Goal: Transaction & Acquisition: Purchase product/service

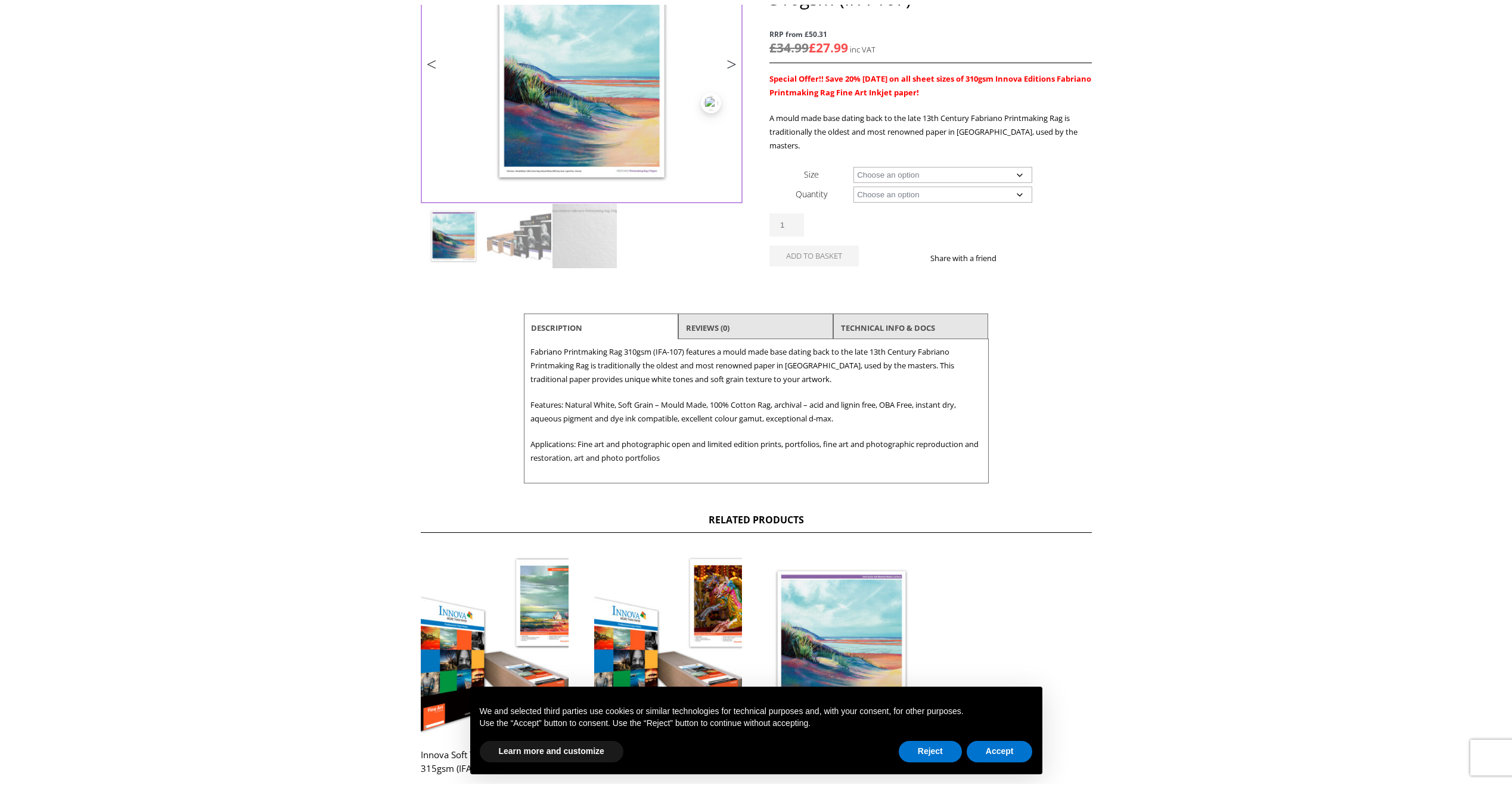
scroll to position [238, 0]
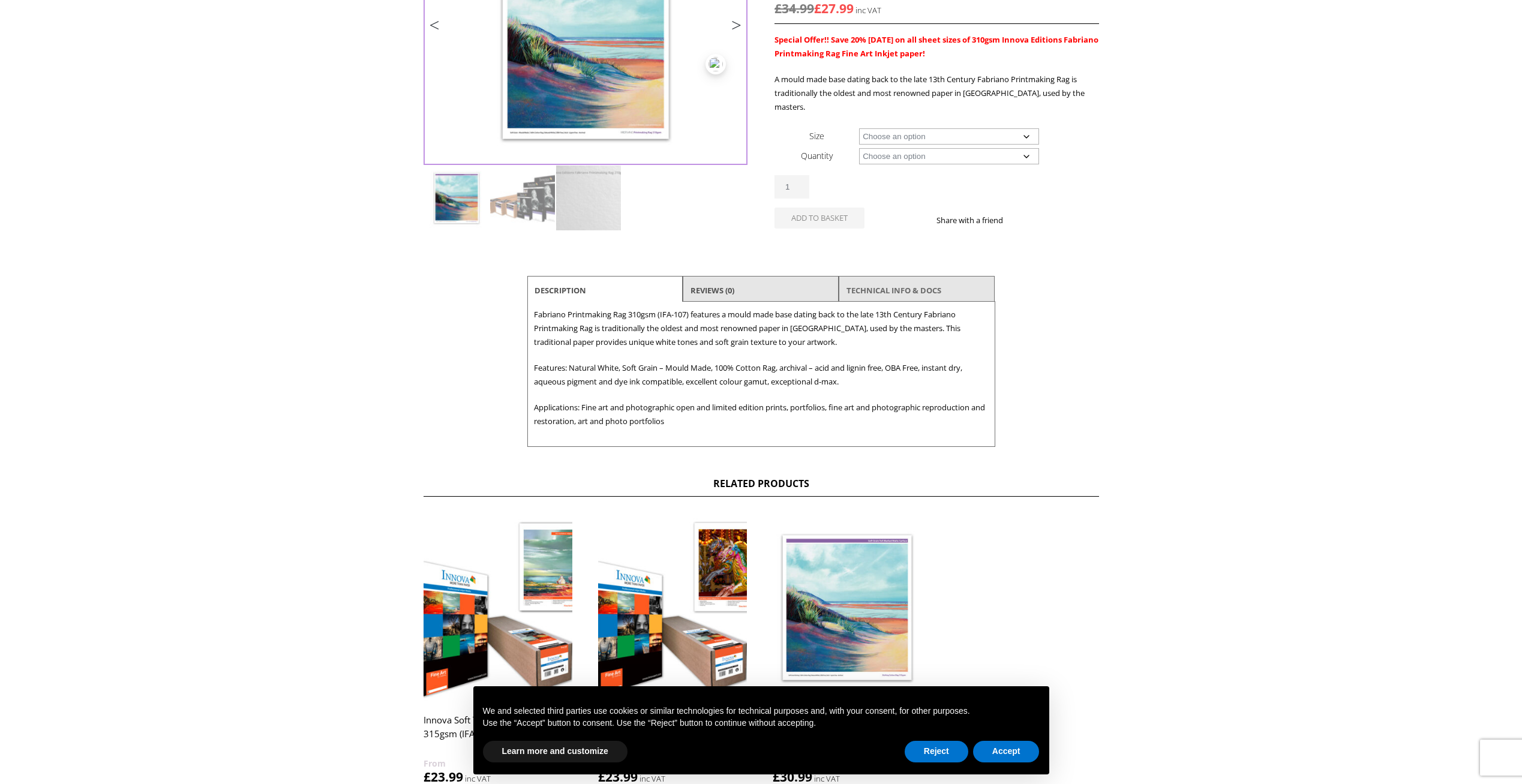
click at [889, 279] on link "TECHNICAL INFO & DOCS" at bounding box center [894, 290] width 95 height 22
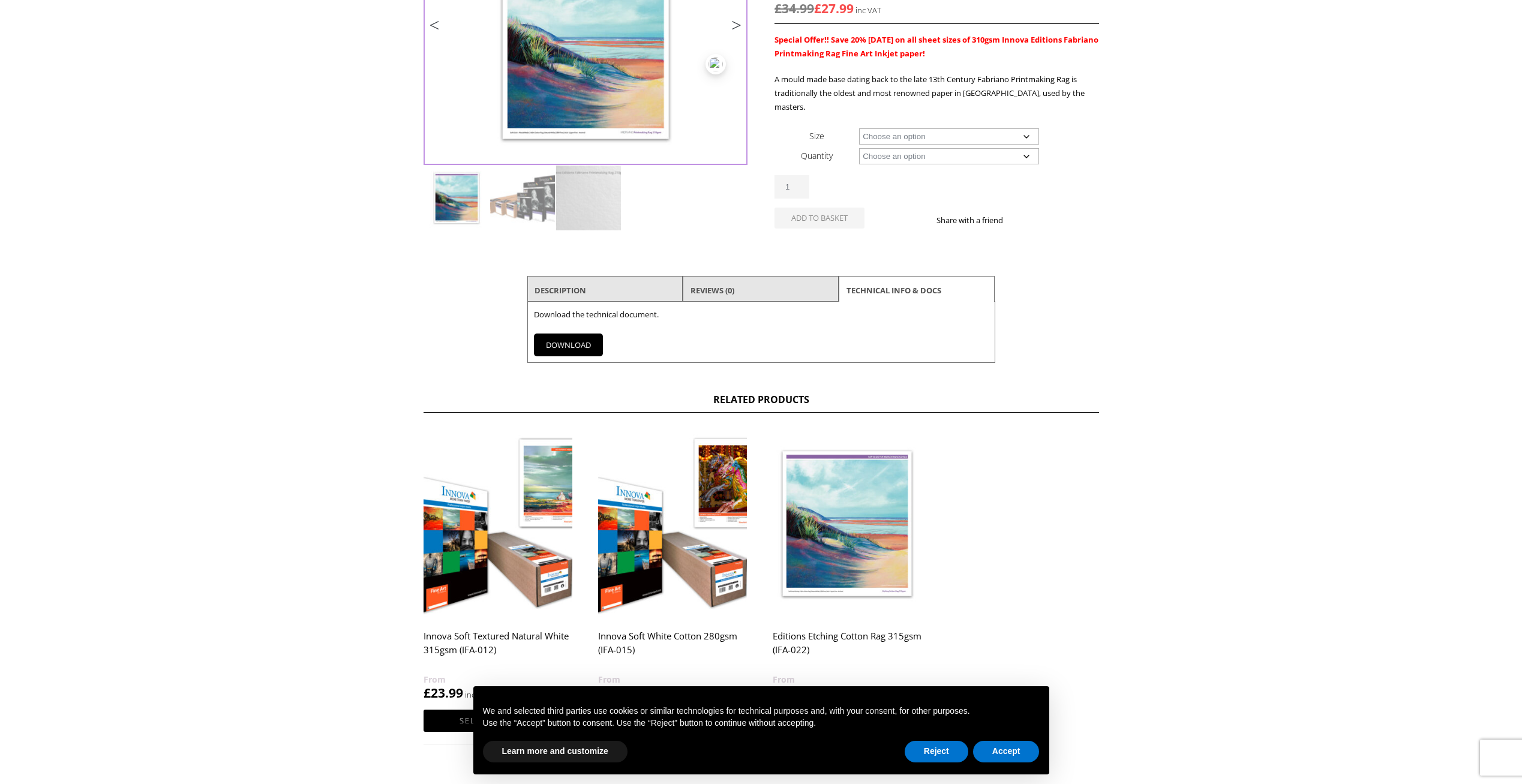
click at [573, 334] on link "DOWNLOAD" at bounding box center [568, 345] width 69 height 23
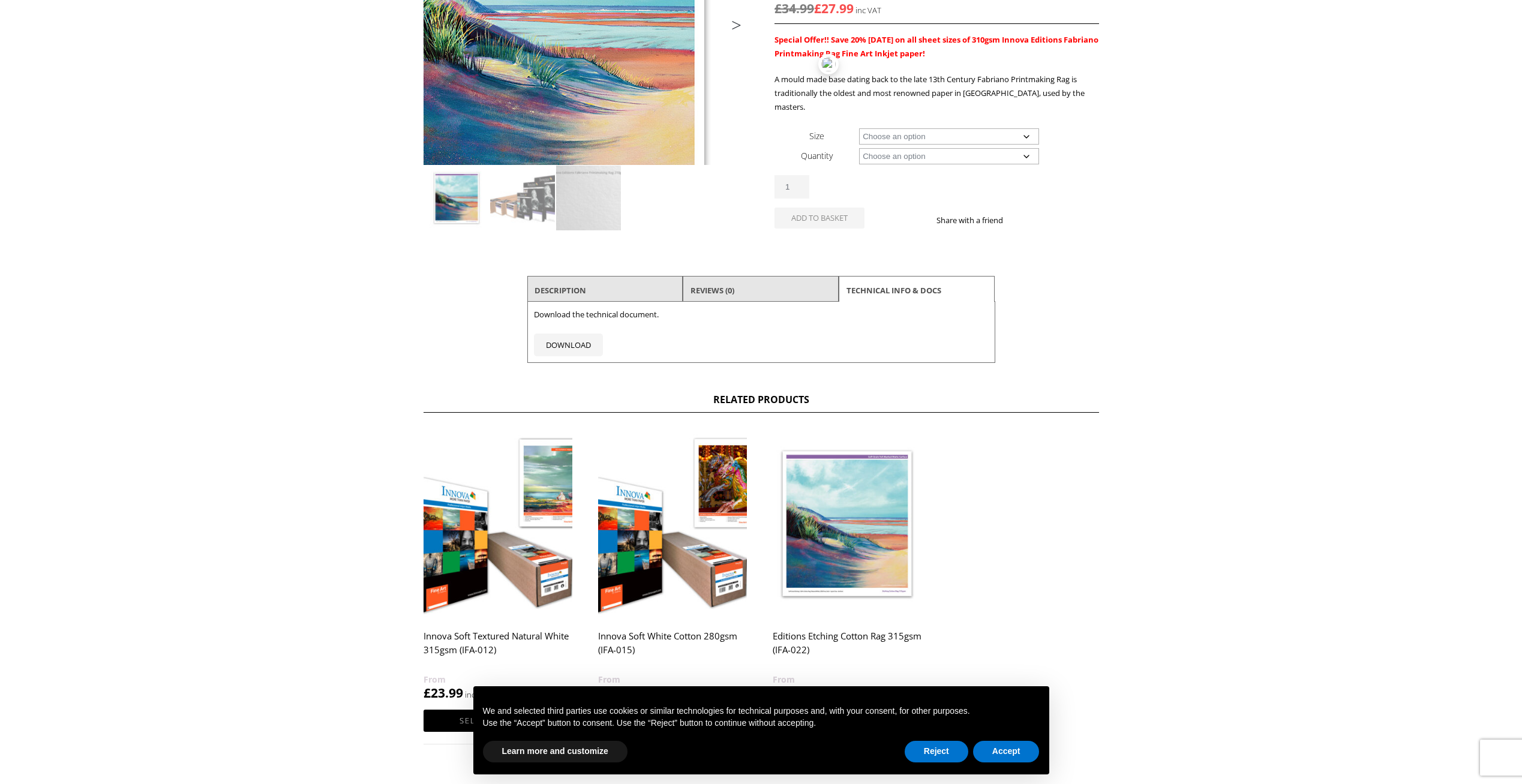
click at [633, 70] on img at bounding box center [539, 22] width 642 height 474
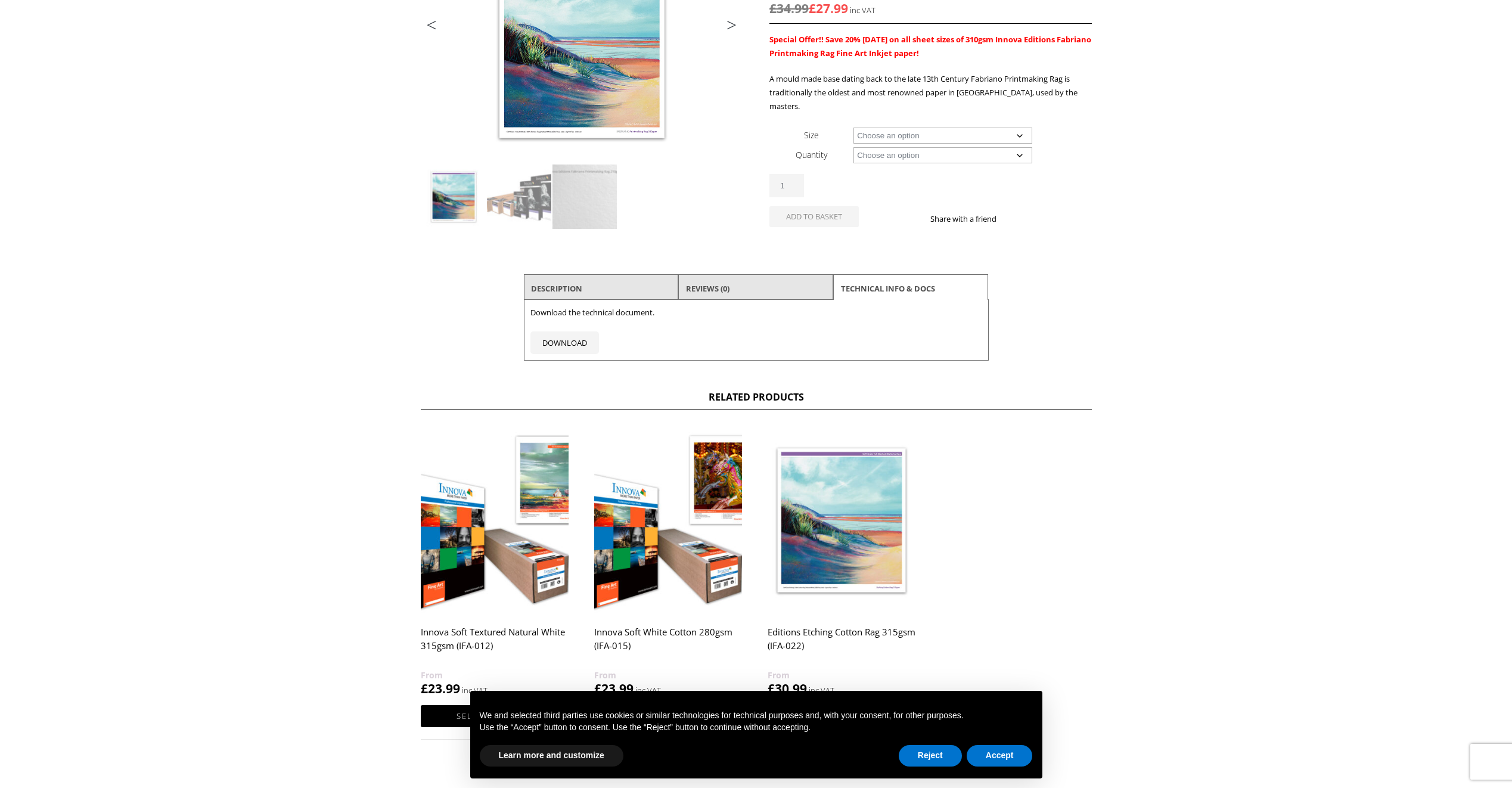
click at [1018, 127] on select "Choose an option A4 Sheet A3 Sheet A3+ Sheet A2 Sheet 17" Wide Roll 24" Wide Ro…" at bounding box center [943, 135] width 179 height 16
click at [854, 127] on select "Choose an option A4 Sheet A3 Sheet A3+ Sheet A2 Sheet 17" Wide Roll 24" Wide Ro…" at bounding box center [943, 135] width 179 height 16
select select "a3-sheet"
click at [1018, 147] on select "Choose an option 25 Sheets" at bounding box center [943, 155] width 179 height 16
select select "25-sheets"
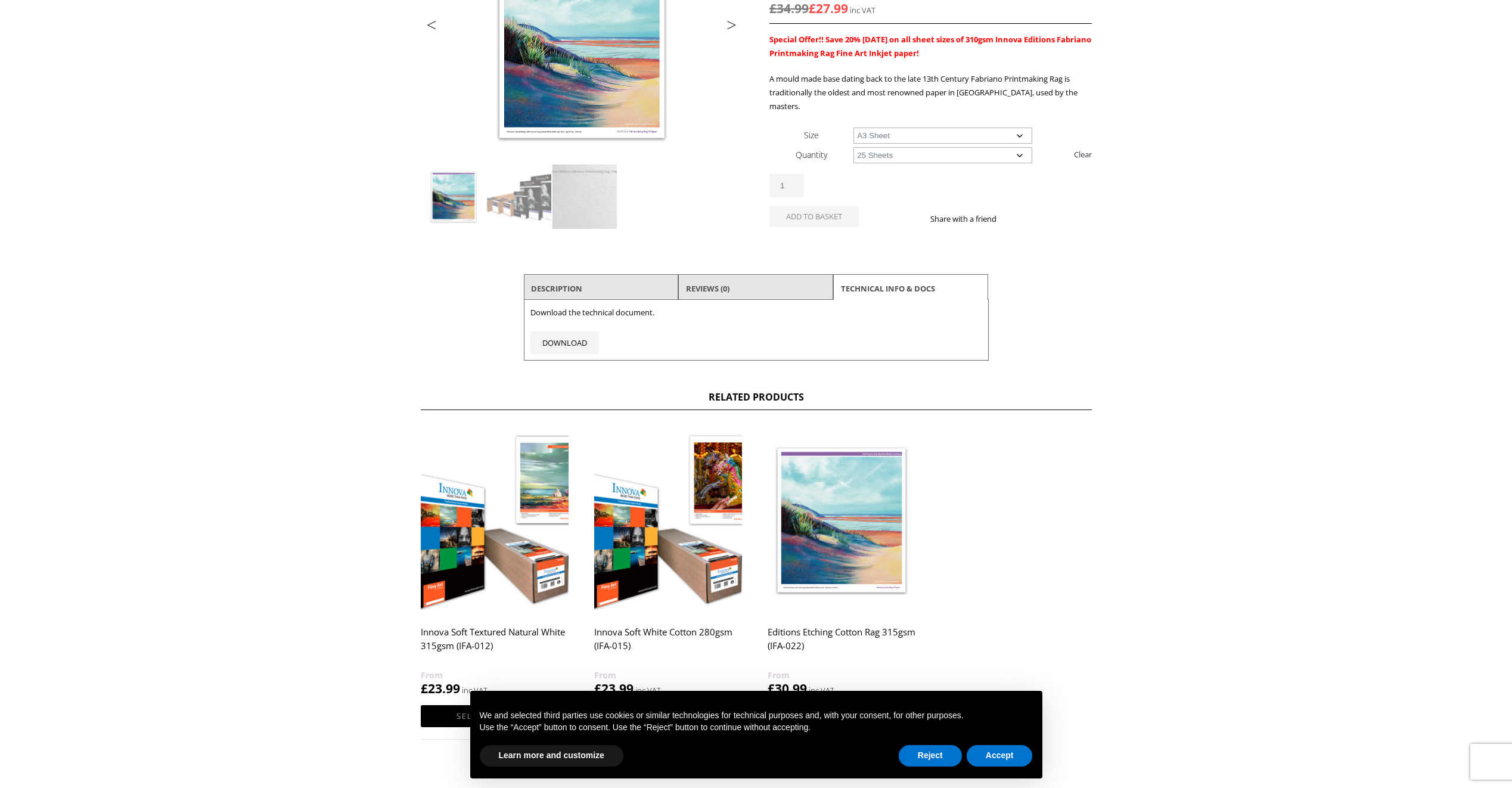
click at [854, 147] on select "Choose an option 25 Sheets" at bounding box center [943, 155] width 179 height 16
select select "a3-sheet"
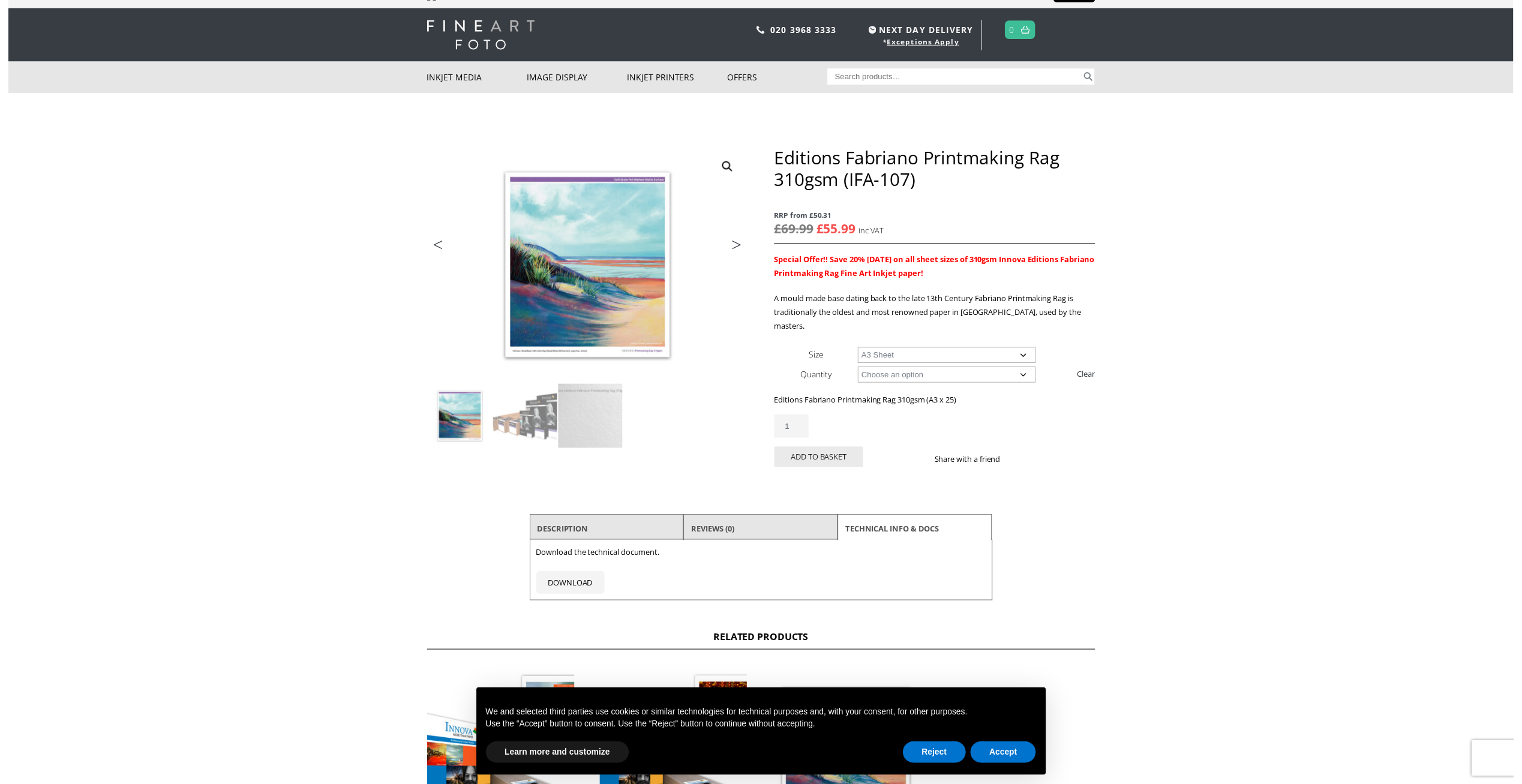
scroll to position [0, 0]
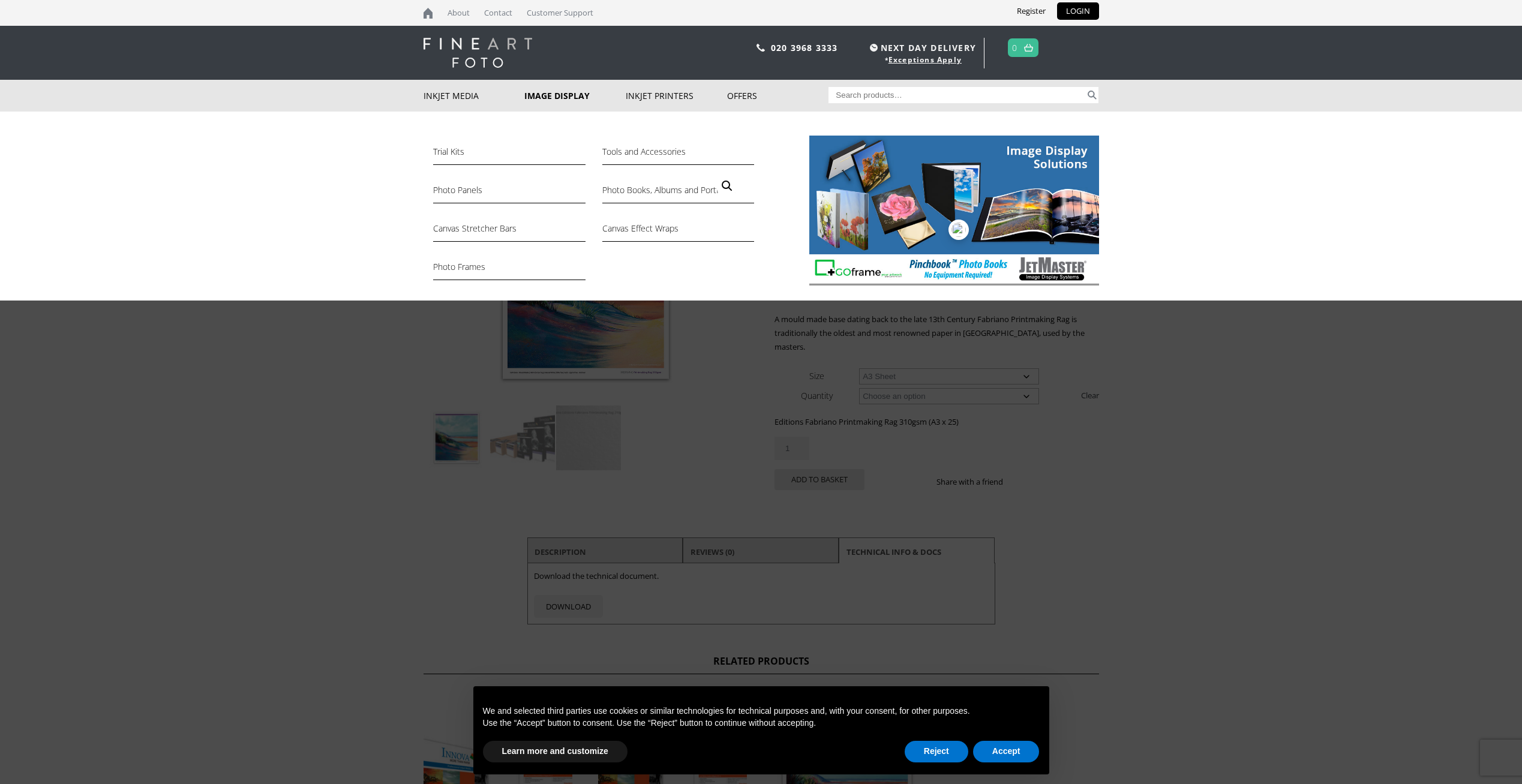
click at [540, 94] on link "Image Display" at bounding box center [575, 96] width 102 height 32
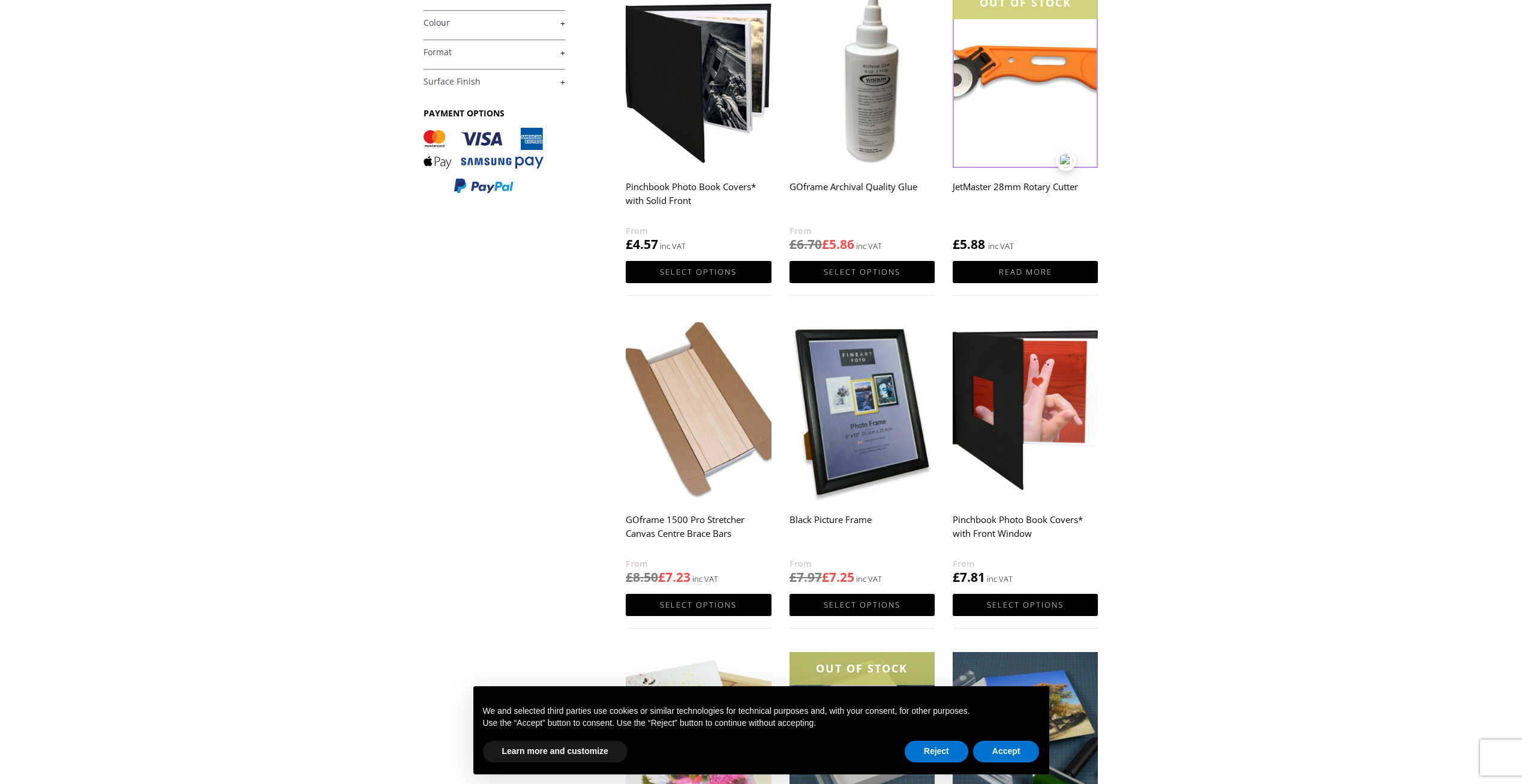
scroll to position [360, 0]
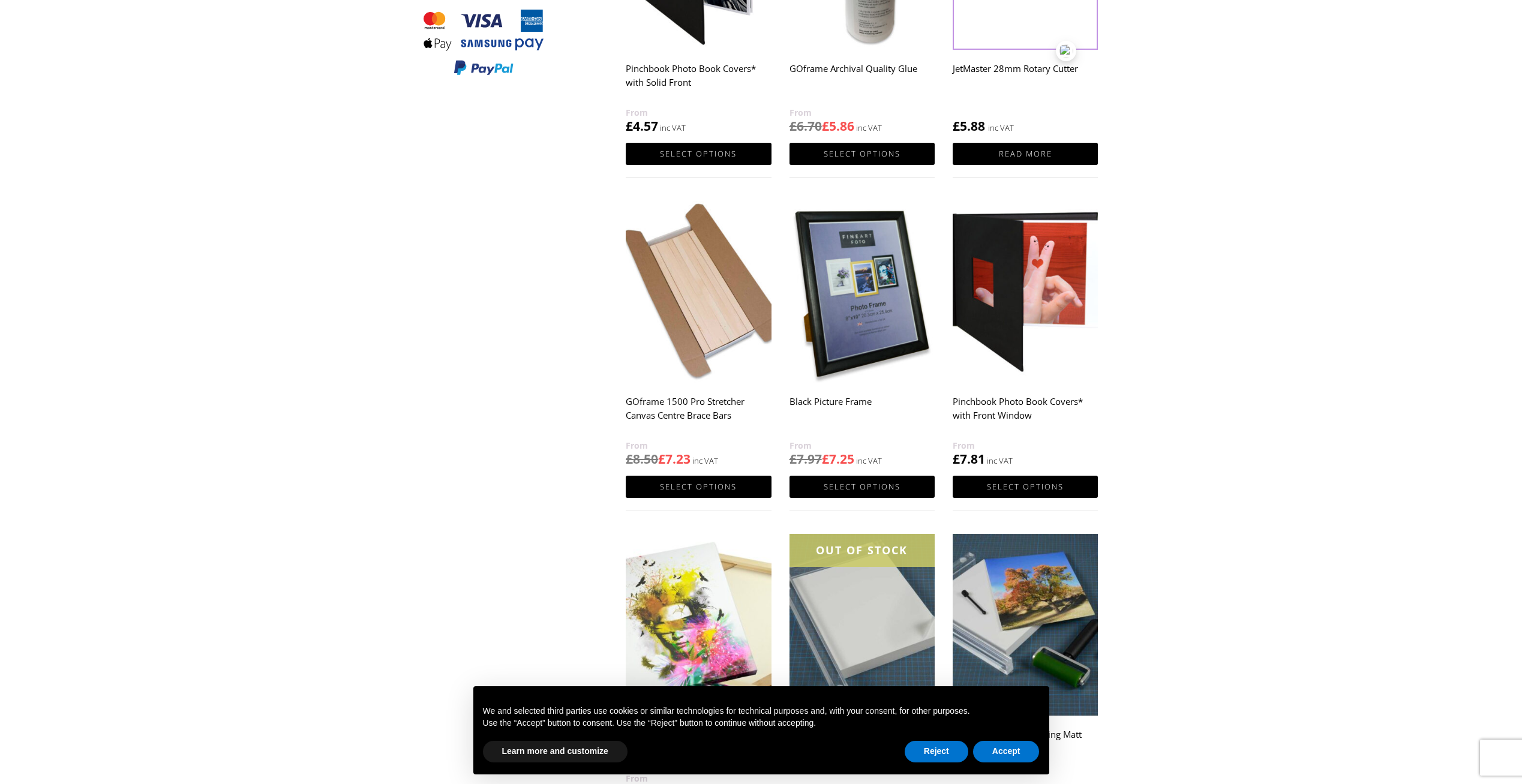
click at [831, 401] on h2 "Black Picture Frame" at bounding box center [862, 414] width 145 height 48
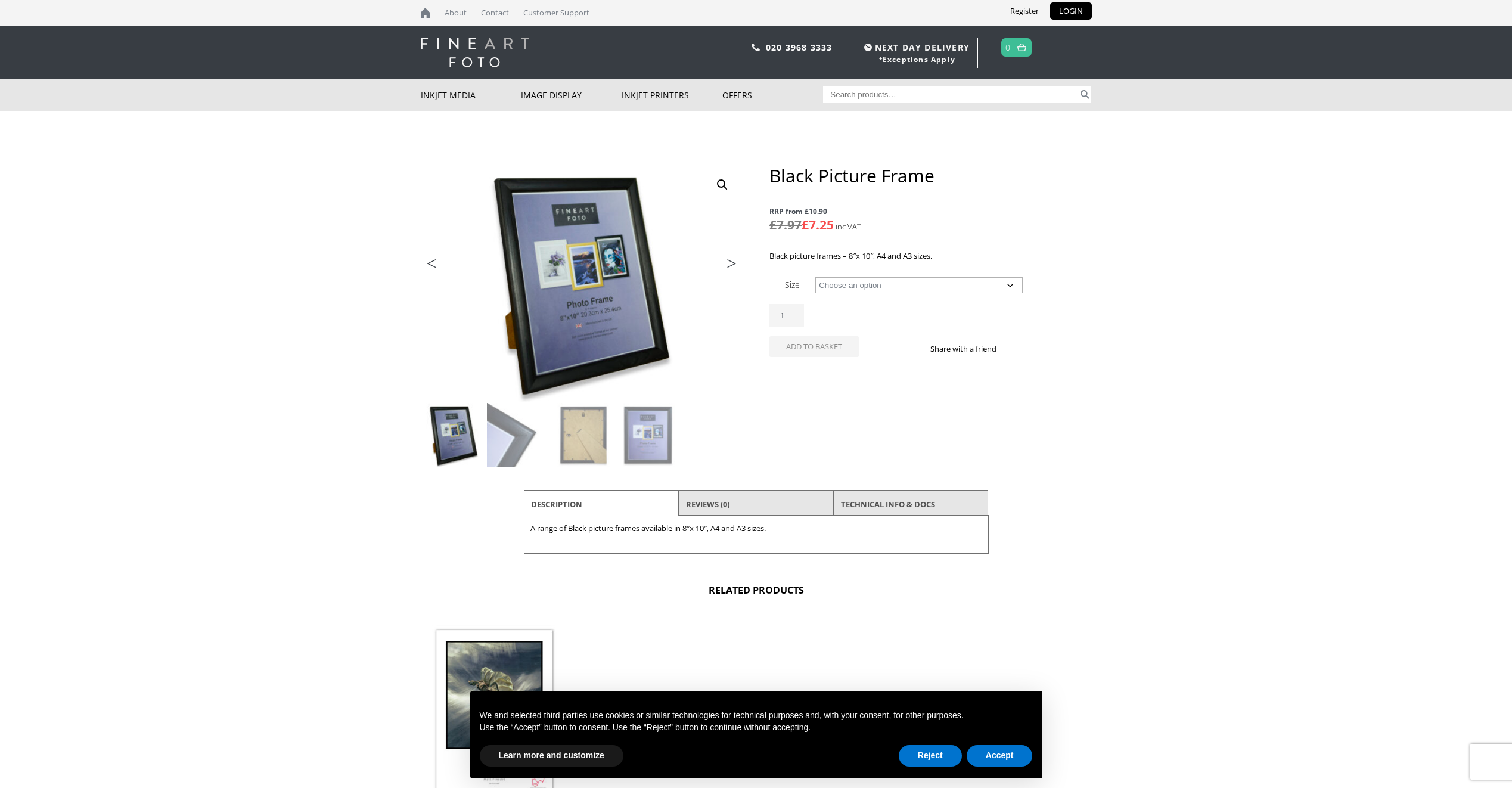
click at [1007, 287] on select "Choose an option 8" x 10" Frame A4 Frame A3 Frame" at bounding box center [918, 285] width 207 height 16
select select "a3-frame"
click at [815, 277] on select "Choose an option 8" x 10" Frame A4 Frame A3 Frame" at bounding box center [918, 285] width 207 height 16
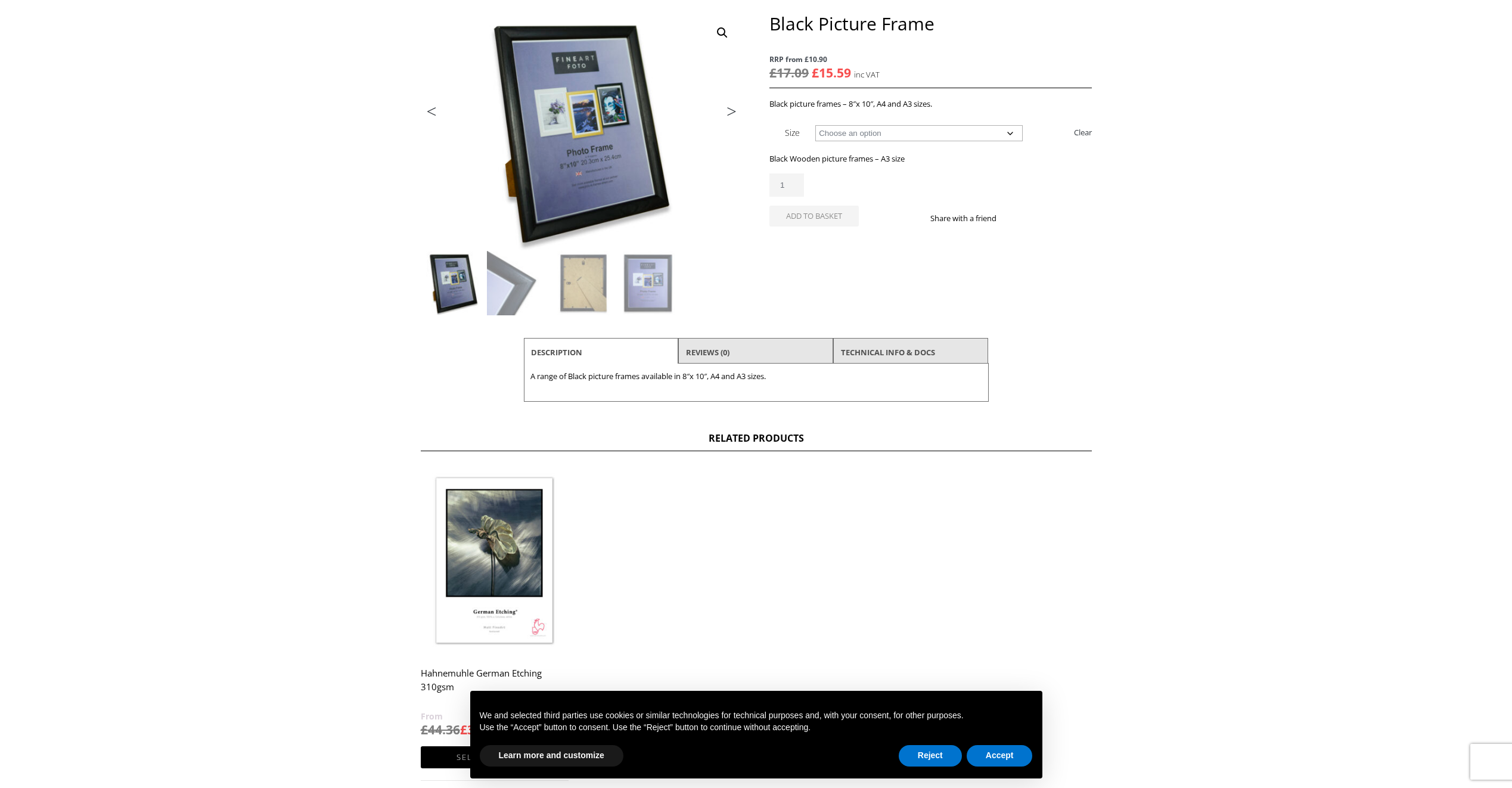
scroll to position [179, 0]
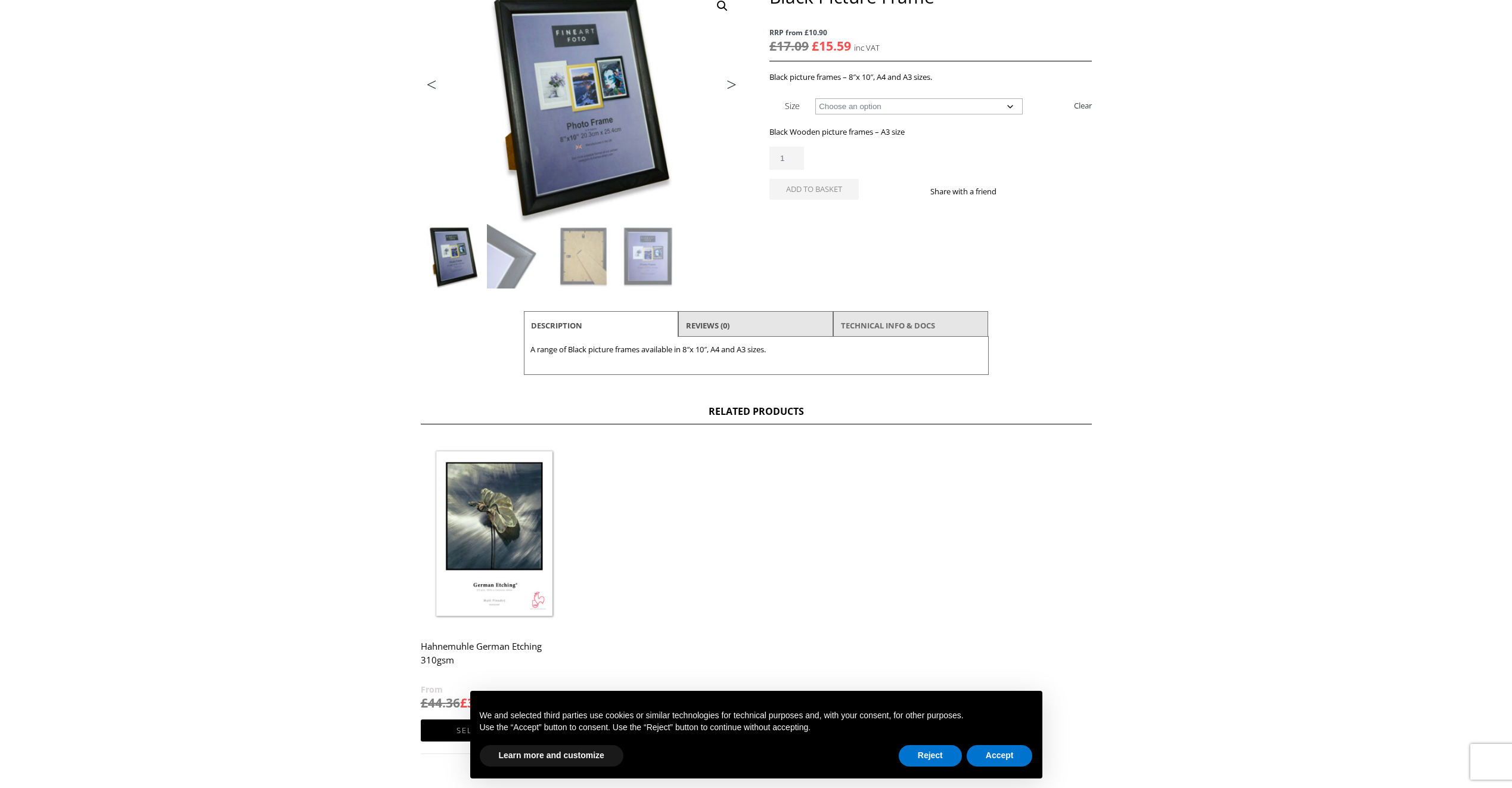
click at [893, 324] on link "TECHNICAL INFO & DOCS" at bounding box center [888, 326] width 94 height 22
click at [711, 327] on link "Reviews (0)" at bounding box center [708, 326] width 43 height 22
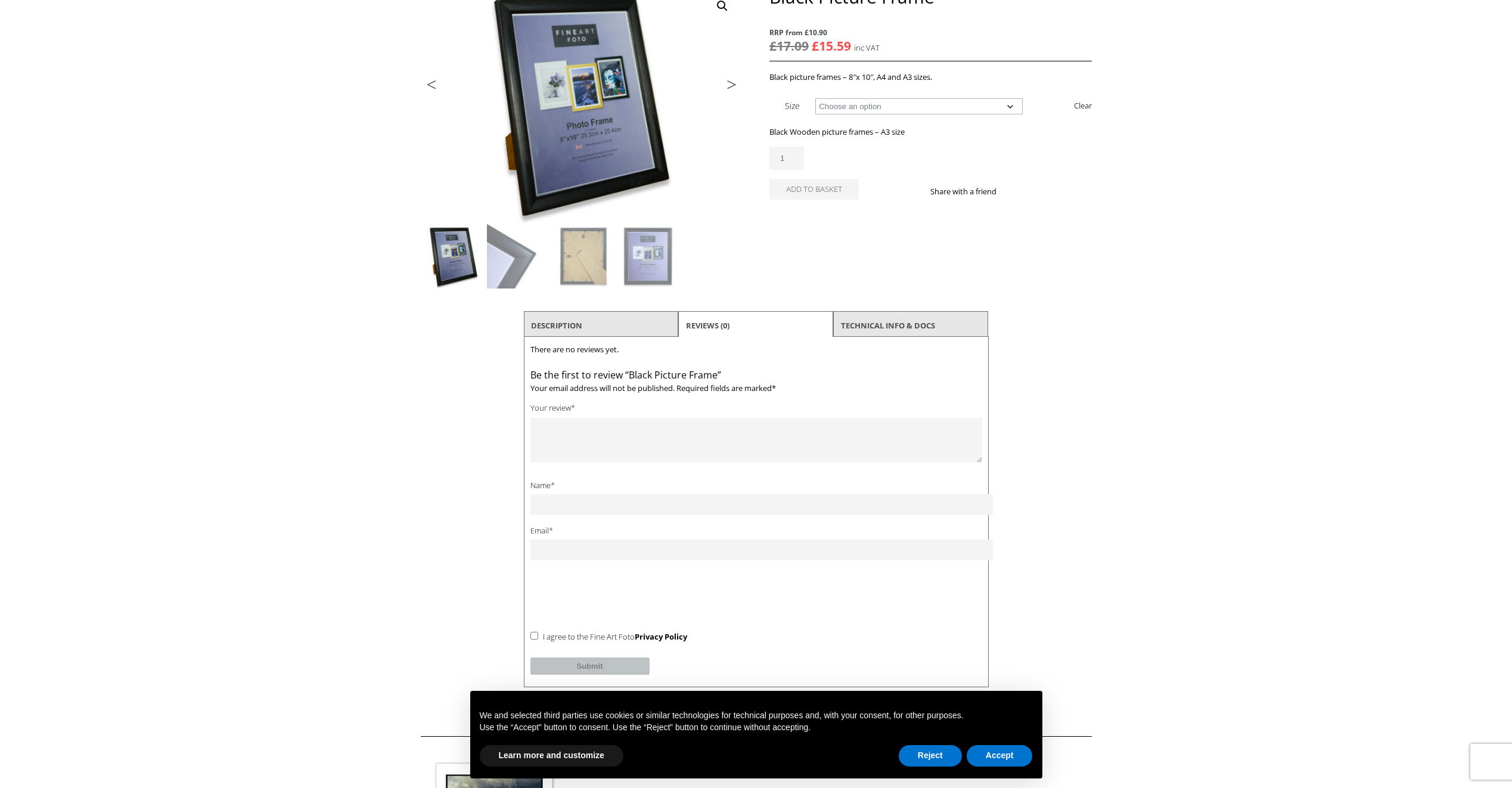
click at [221, 354] on body "NEXT DAY DELIVERY * Exceptions Apply About Contact Customer Support Register LO…" at bounding box center [756, 215] width 1512 height 788
click at [572, 326] on link "Description" at bounding box center [556, 326] width 51 height 22
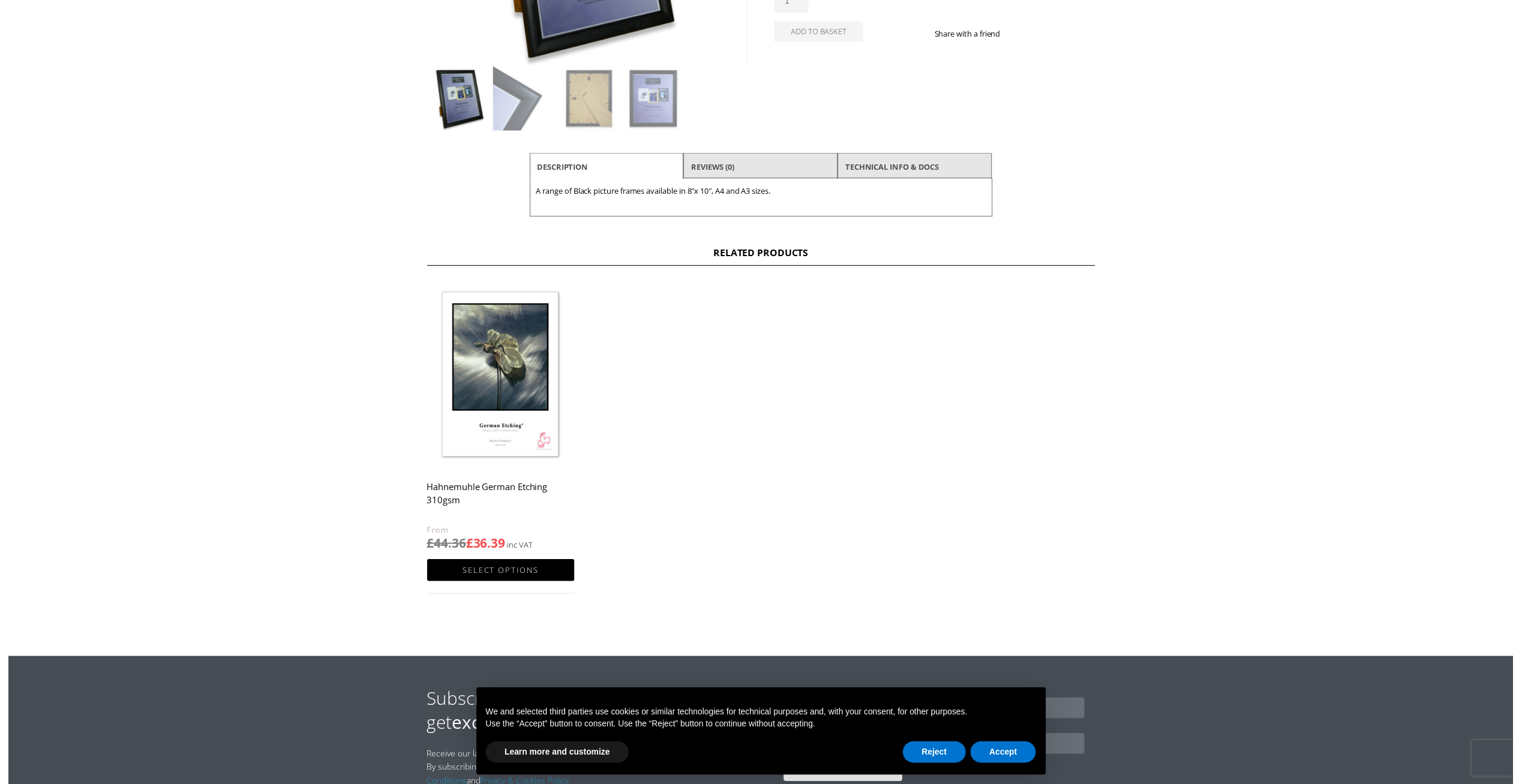
scroll to position [420, 0]
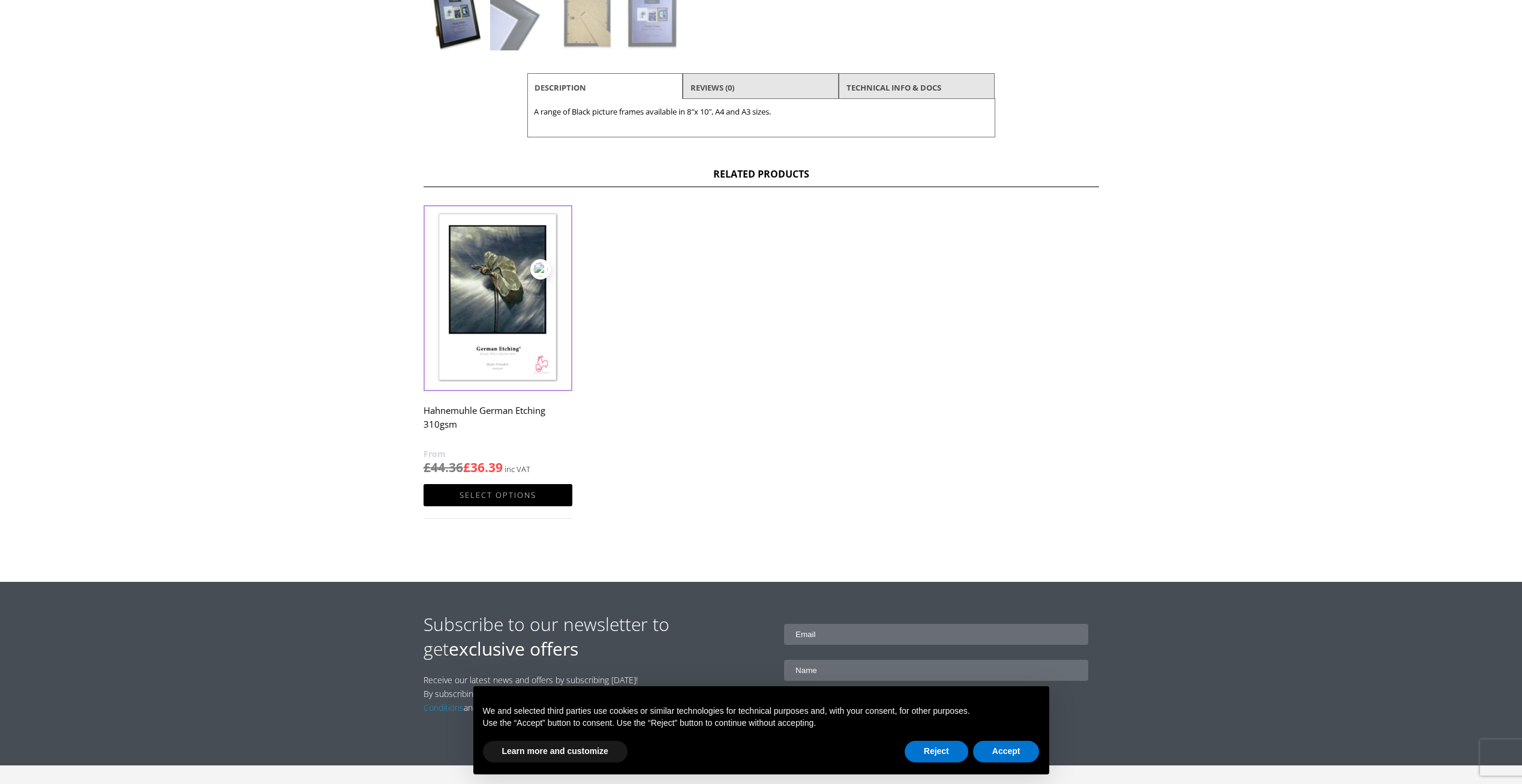
click at [496, 324] on img at bounding box center [498, 298] width 149 height 186
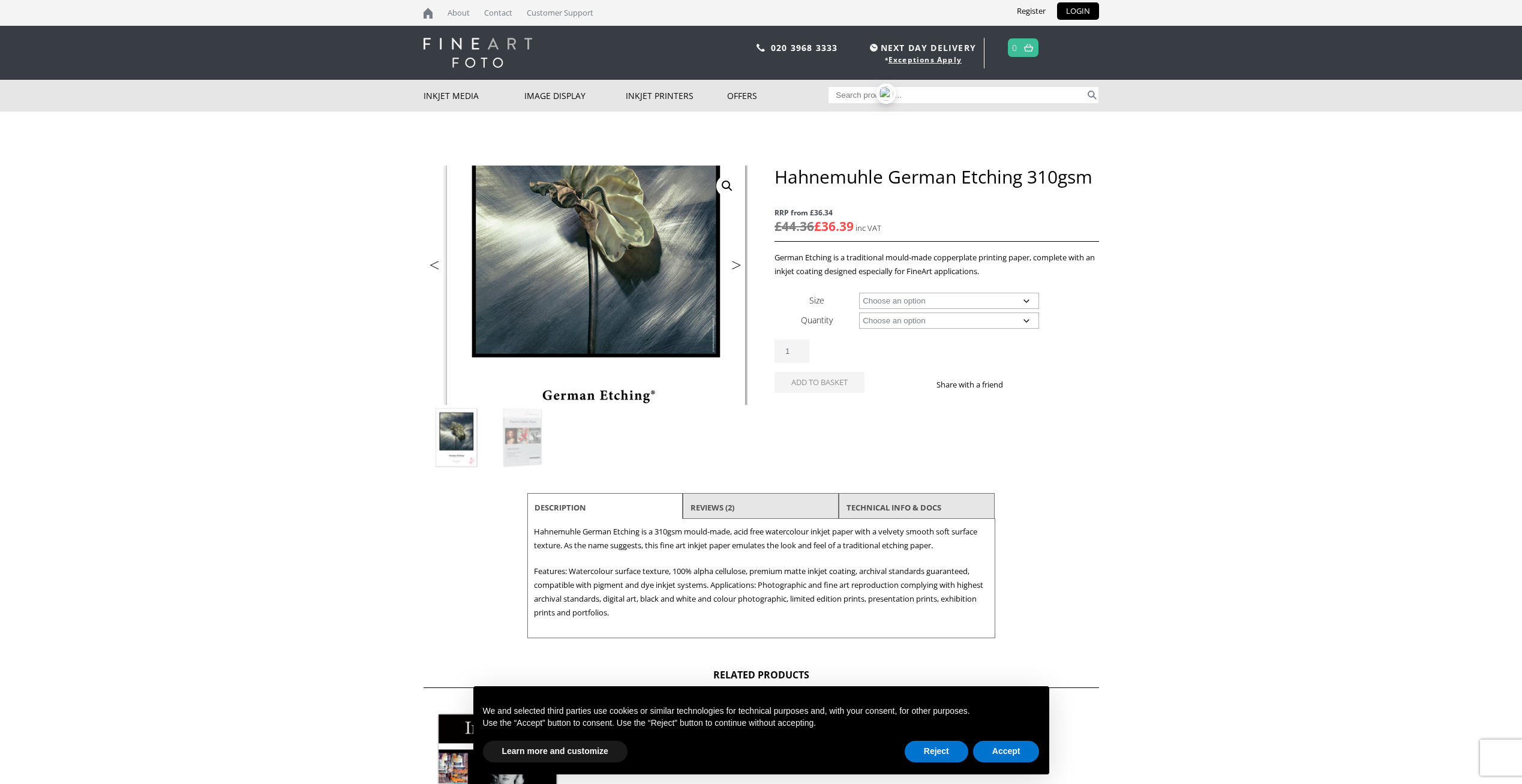
click at [574, 305] on img at bounding box center [597, 267] width 642 height 474
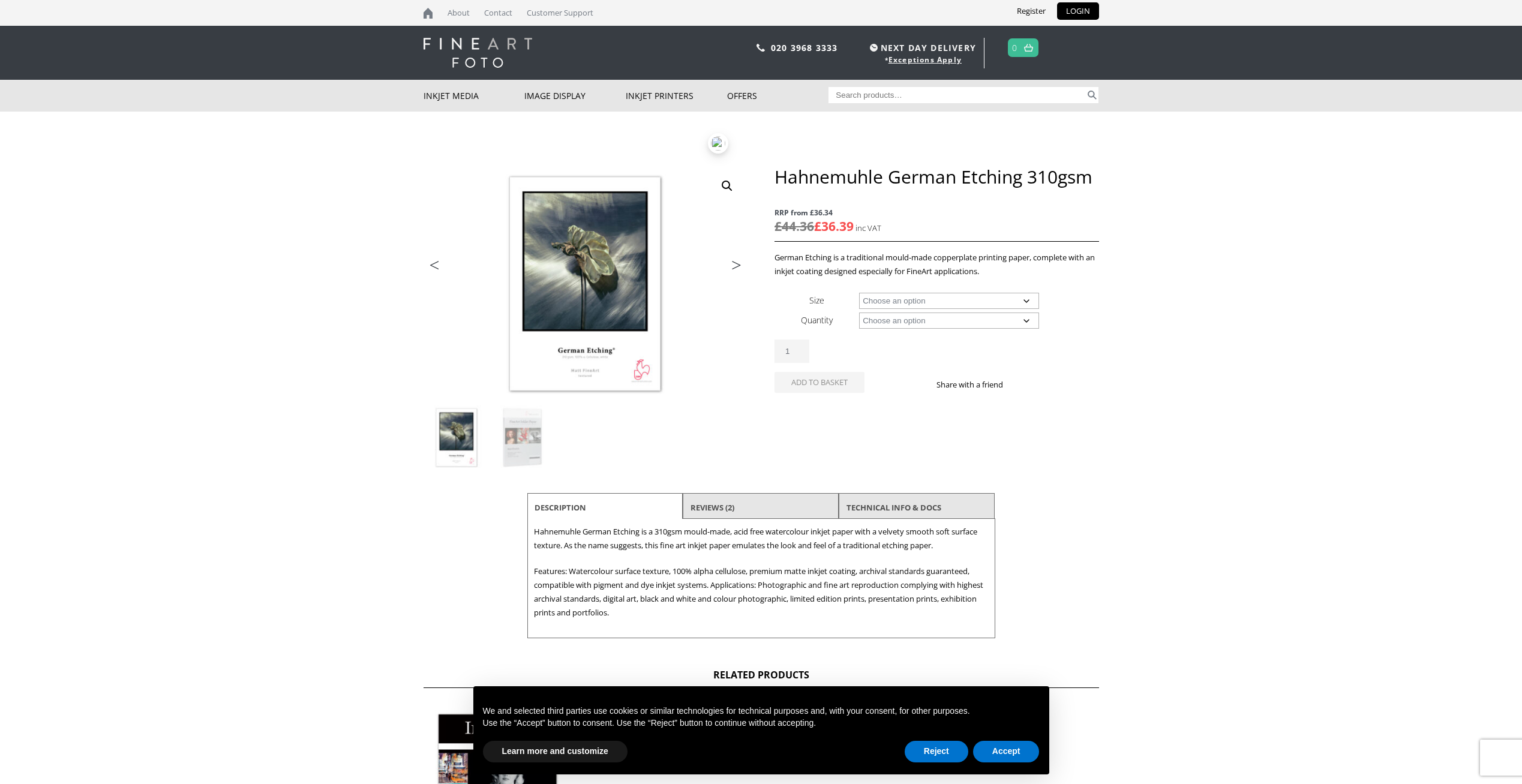
click at [734, 265] on link "Next" at bounding box center [731, 268] width 34 height 11
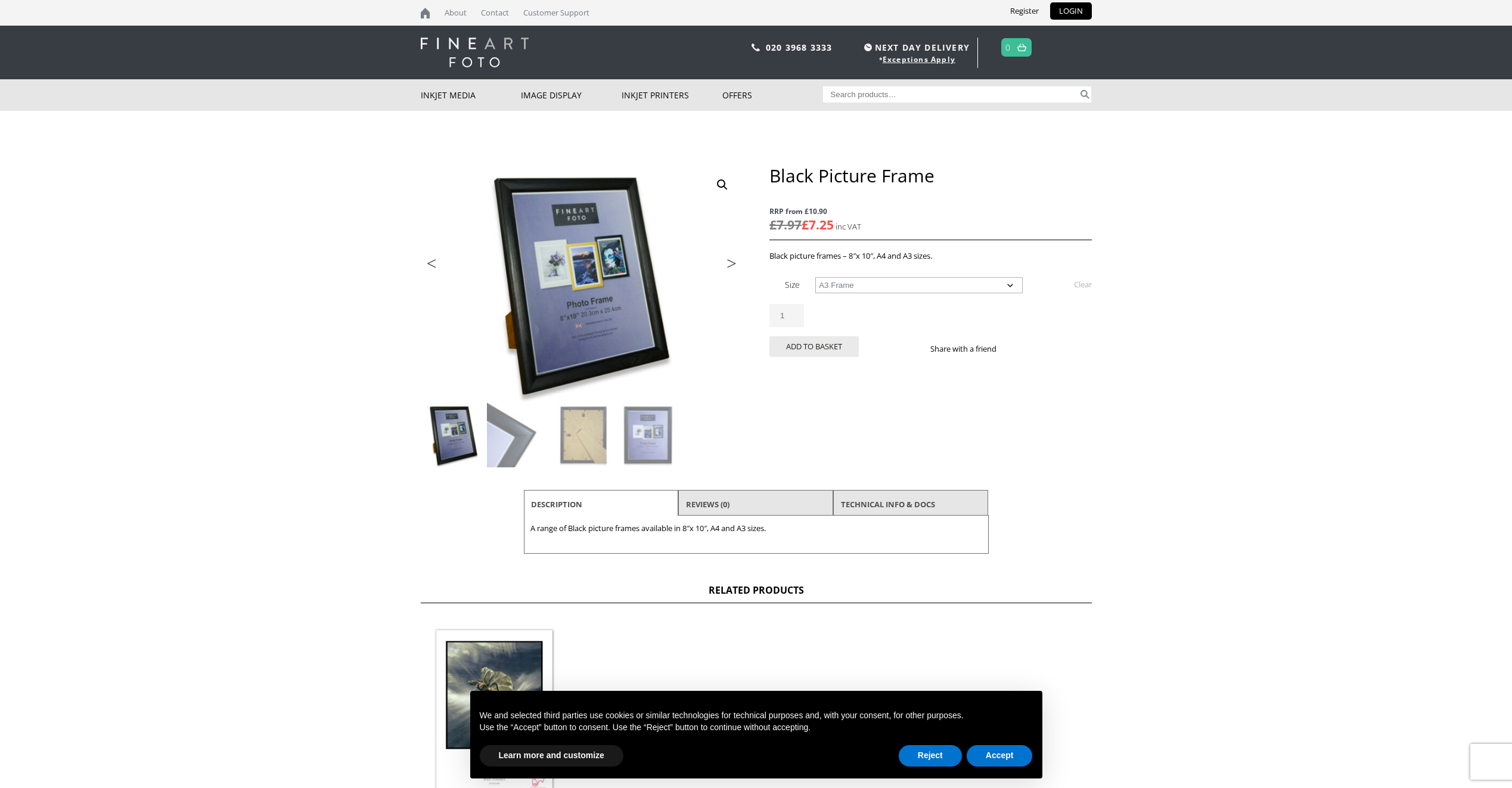
select select "a3-frame"
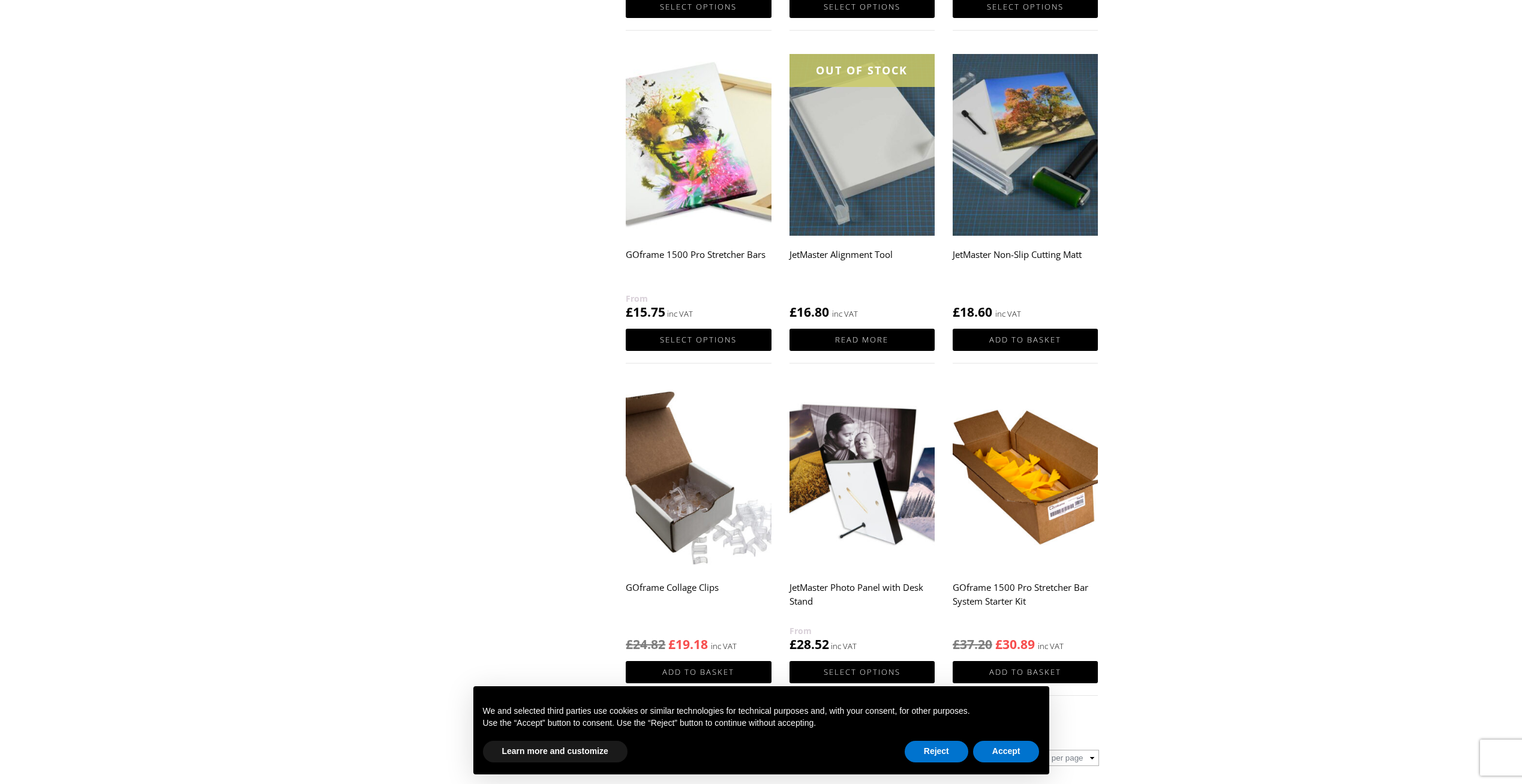
scroll to position [899, 0]
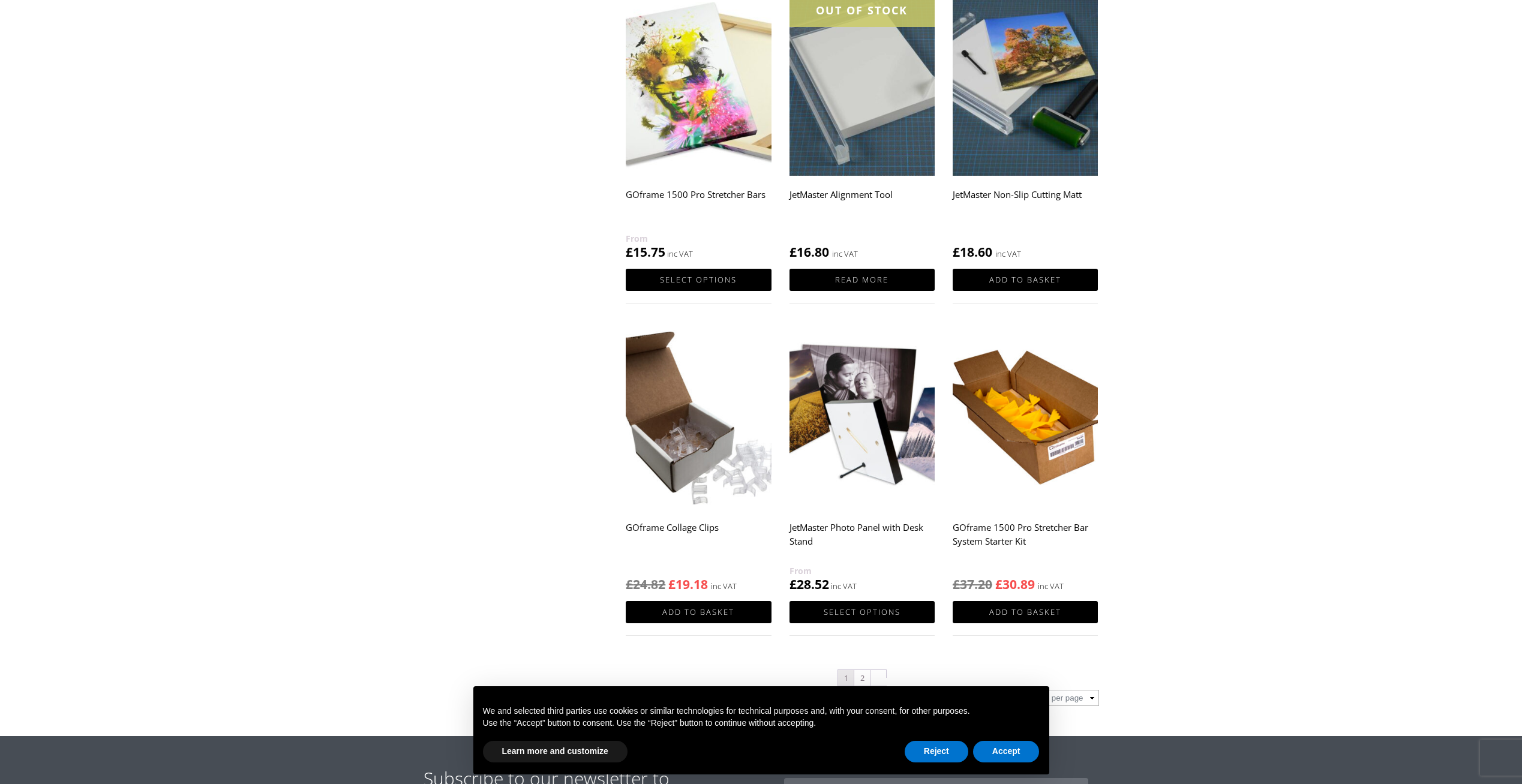
click at [881, 525] on h2 "JetMaster Photo Panel with Desk Stand" at bounding box center [862, 539] width 145 height 48
click at [854, 458] on img at bounding box center [862, 417] width 145 height 182
click at [849, 459] on img at bounding box center [862, 417] width 145 height 182
click at [822, 523] on h2 "JetMaster Photo Panel with Desk Stand" at bounding box center [862, 539] width 145 height 48
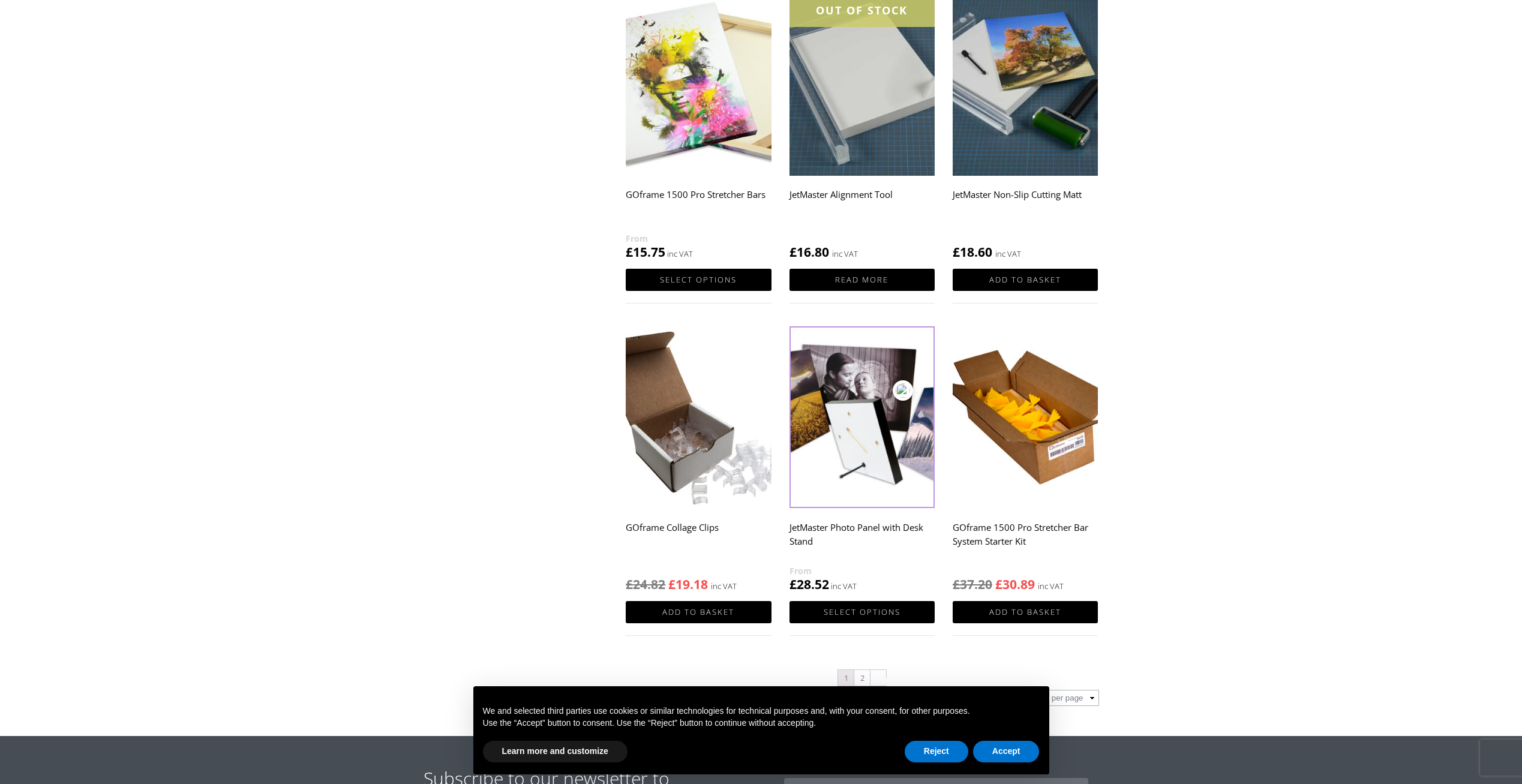
drag, startPoint x: 822, startPoint y: 523, endPoint x: 1158, endPoint y: 494, distance: 337.2
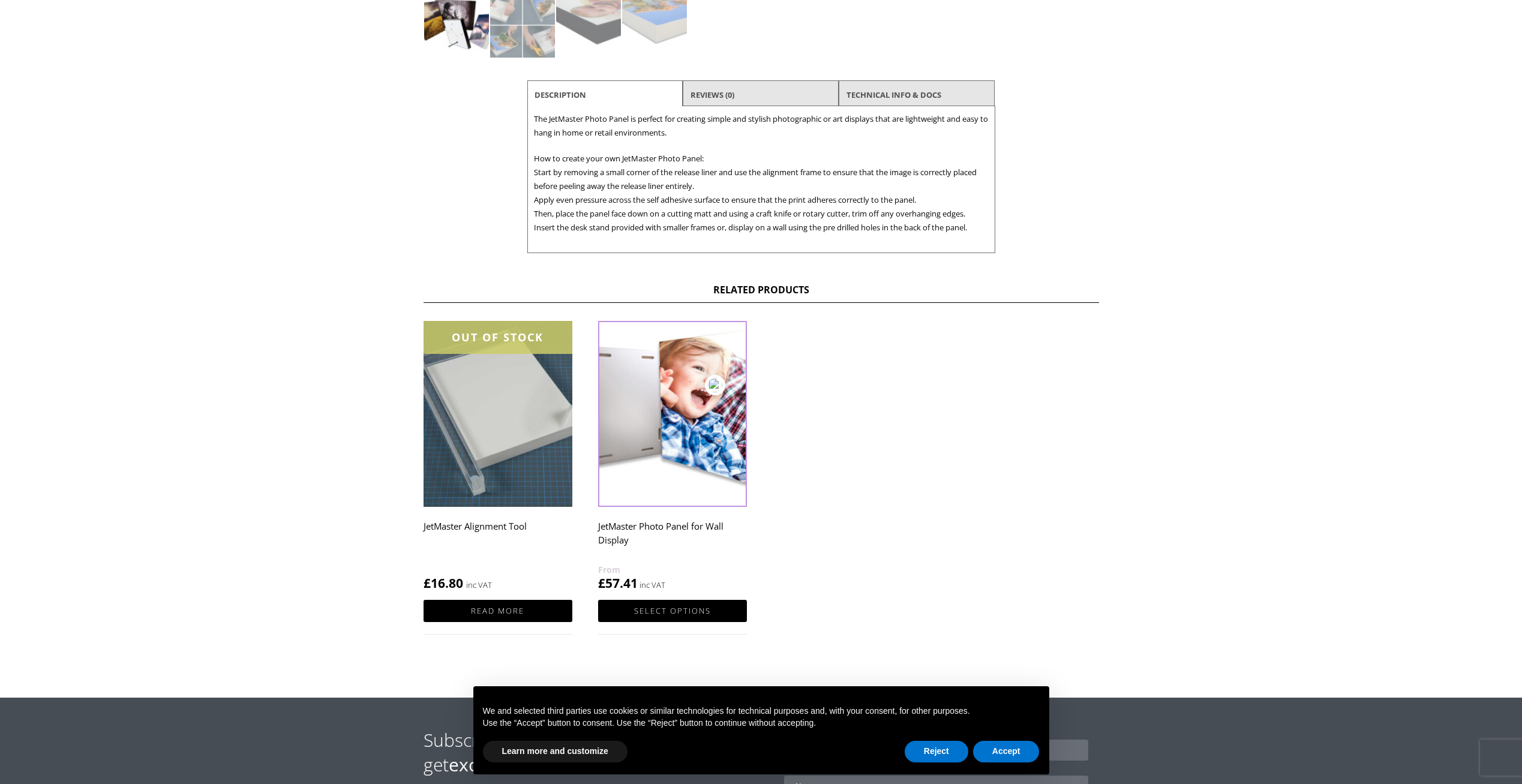
scroll to position [420, 0]
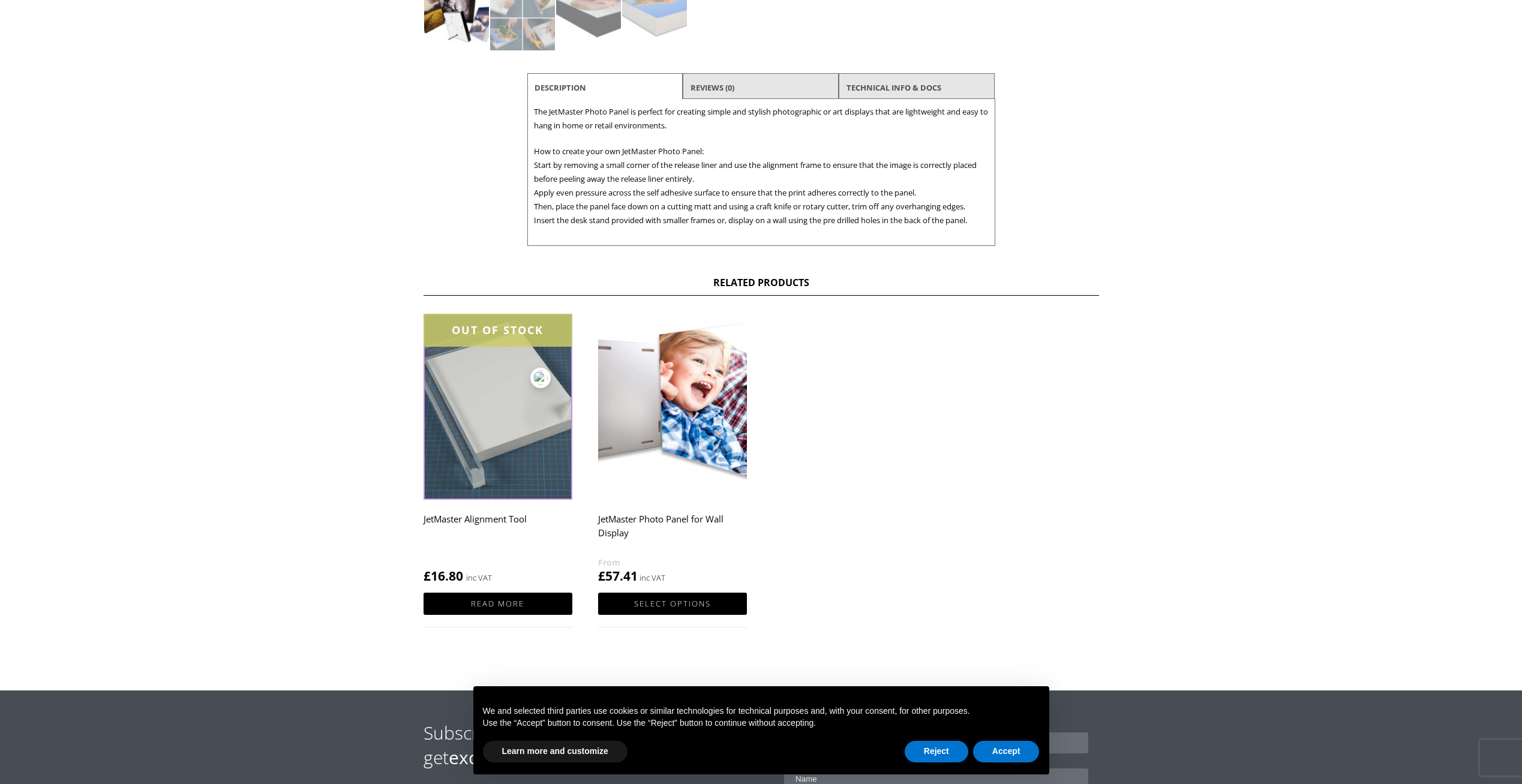
click at [506, 518] on h2 "JetMaster Alignment Tool" at bounding box center [498, 531] width 149 height 48
click at [506, 432] on img at bounding box center [498, 407] width 149 height 186
click at [506, 432] on img at bounding box center [498, 407] width 149 height 186
click at [504, 436] on img at bounding box center [498, 407] width 149 height 186
click at [478, 602] on link "Read more" at bounding box center [498, 603] width 149 height 22
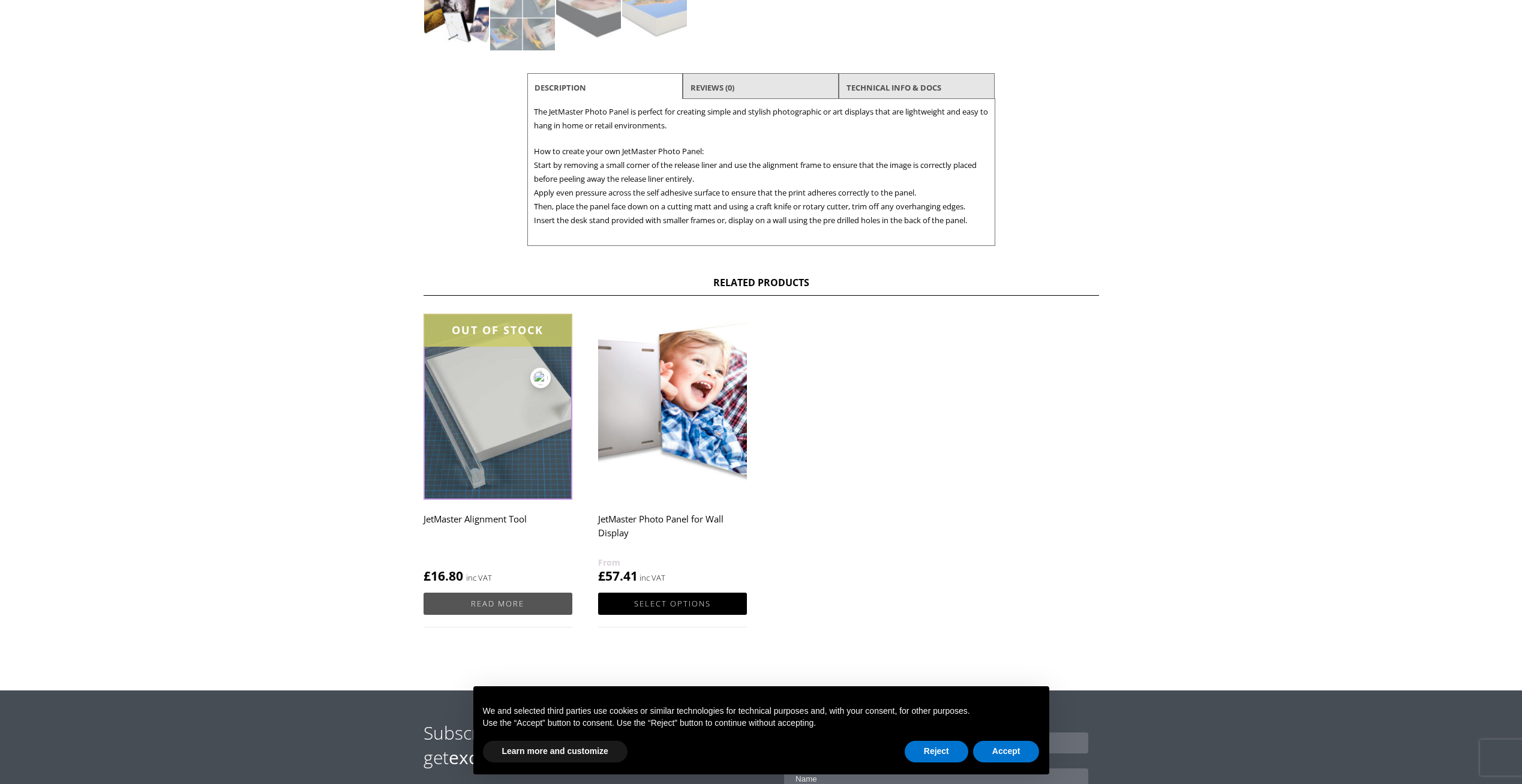
click at [480, 601] on link "Read more" at bounding box center [498, 603] width 149 height 22
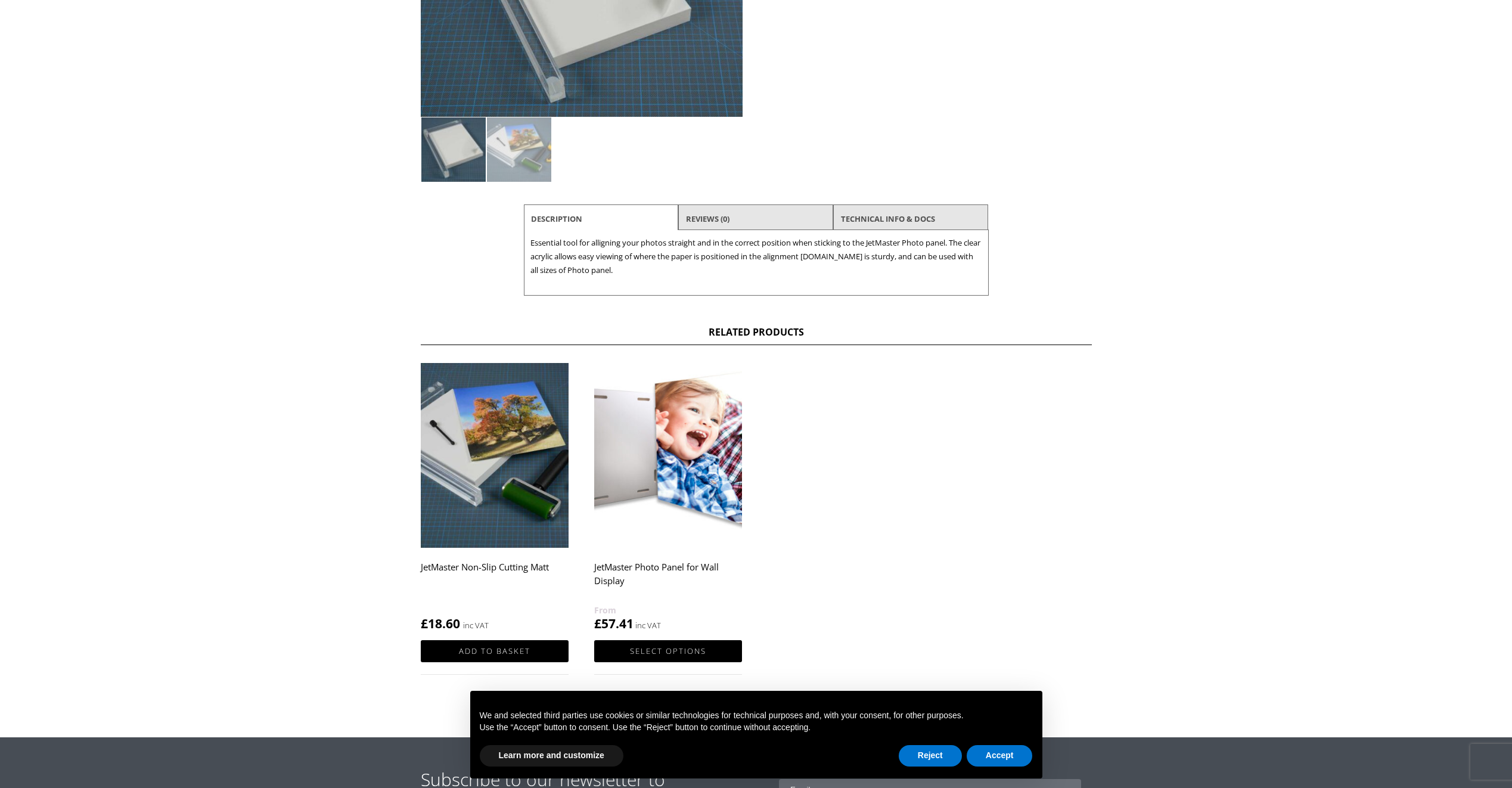
scroll to position [298, 0]
